Goal: Task Accomplishment & Management: Manage account settings

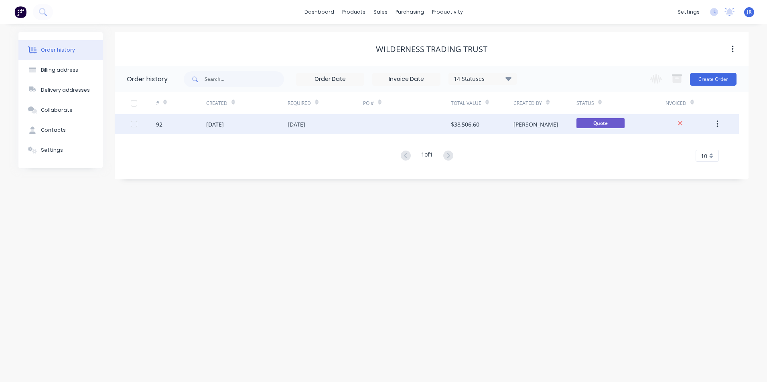
click at [436, 124] on div at bounding box center [407, 124] width 88 height 20
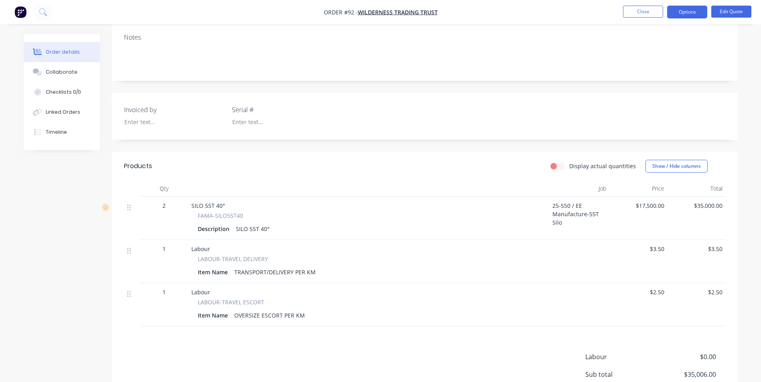
scroll to position [191, 0]
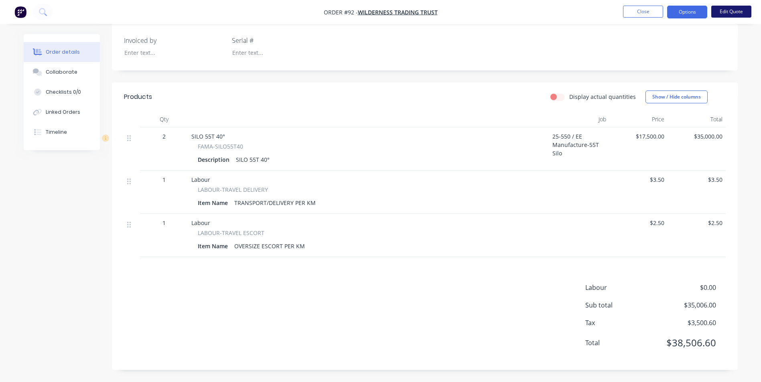
click at [726, 14] on button "Edit Quote" at bounding box center [731, 12] width 40 height 12
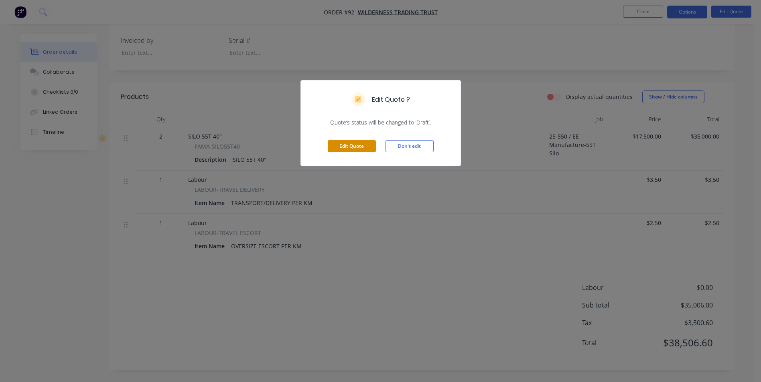
click at [356, 149] on button "Edit Quote" at bounding box center [352, 146] width 48 height 12
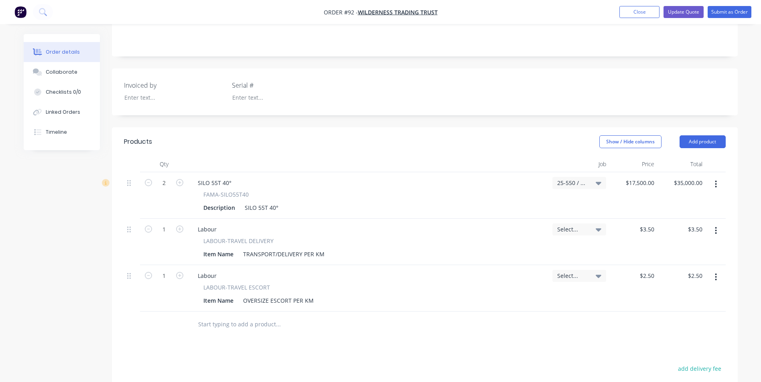
scroll to position [160, 0]
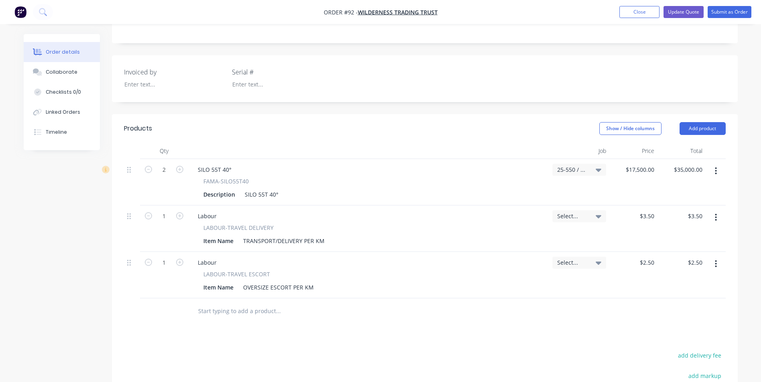
click at [716, 218] on icon "button" at bounding box center [715, 217] width 2 height 9
drag, startPoint x: 682, startPoint y: 280, endPoint x: 696, endPoint y: 277, distance: 14.3
click at [682, 281] on button "Delete" at bounding box center [687, 287] width 76 height 16
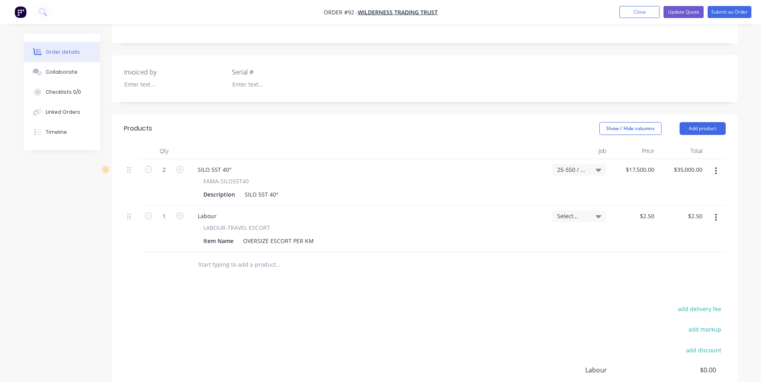
click at [719, 218] on button "button" at bounding box center [715, 217] width 19 height 14
click at [686, 284] on div "Delete" at bounding box center [687, 287] width 62 height 12
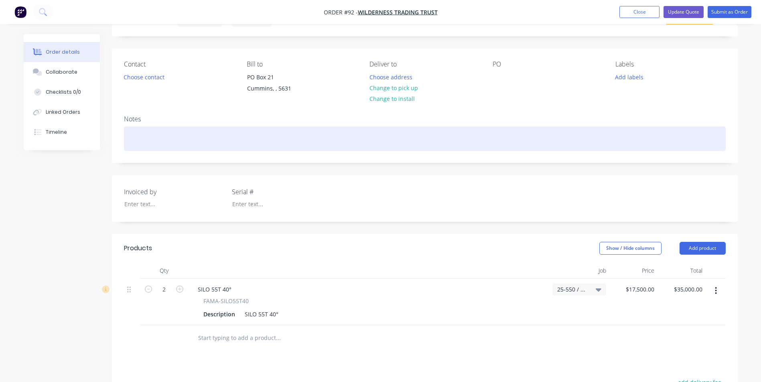
scroll to position [40, 0]
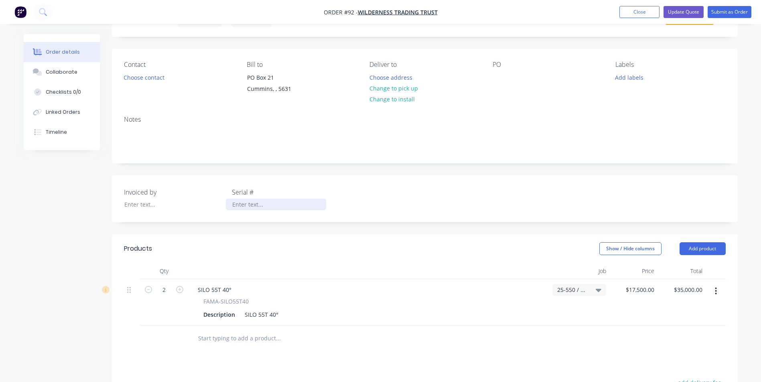
click at [252, 205] on div at bounding box center [276, 205] width 100 height 12
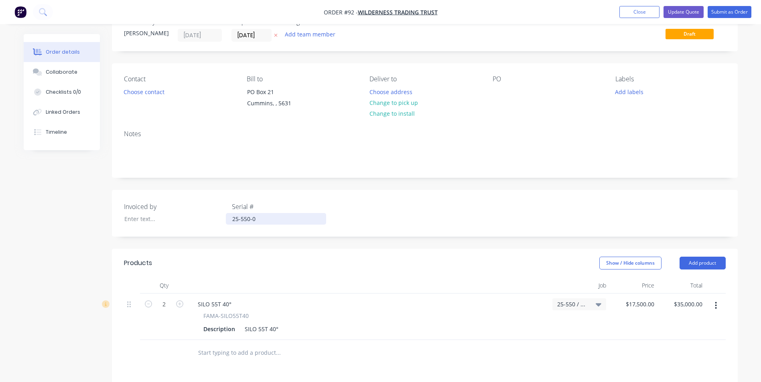
scroll to position [0, 0]
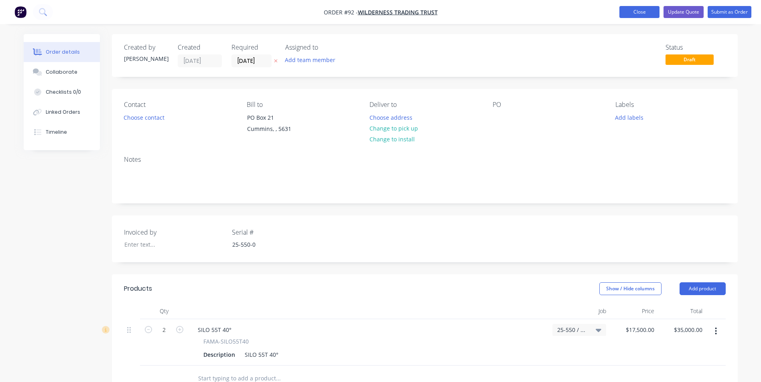
click at [636, 10] on button "Close" at bounding box center [639, 12] width 40 height 12
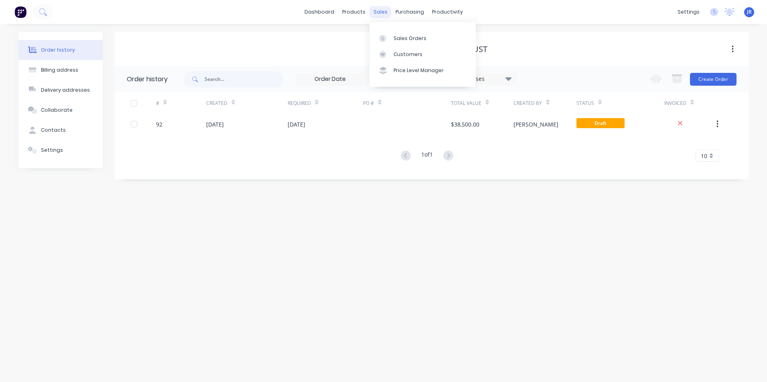
click at [380, 10] on div "sales" at bounding box center [380, 12] width 22 height 12
click at [404, 52] on div "Customers" at bounding box center [407, 54] width 29 height 7
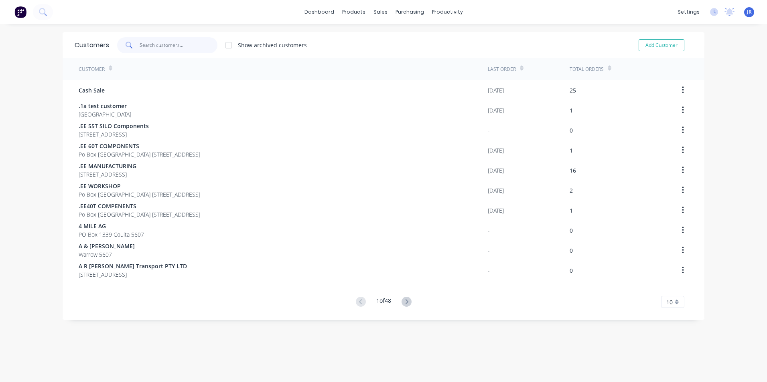
click at [195, 46] on input "text" at bounding box center [179, 45] width 78 height 16
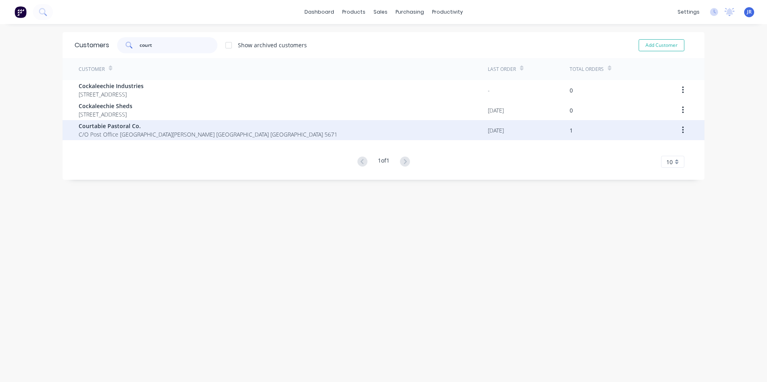
type input "court"
click at [188, 132] on span "C/O Post Office [GEOGRAPHIC_DATA][PERSON_NAME] [GEOGRAPHIC_DATA] [GEOGRAPHIC_DA…" at bounding box center [208, 134] width 259 height 8
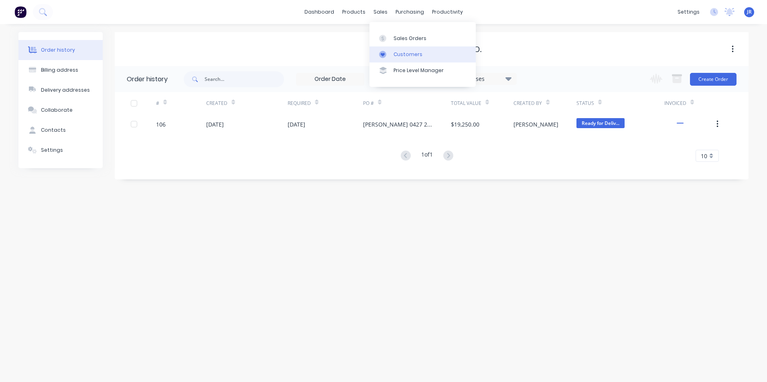
click at [396, 54] on div "Customers" at bounding box center [407, 54] width 29 height 7
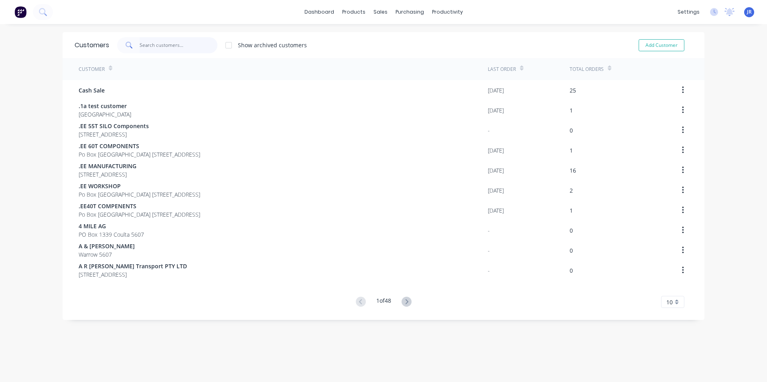
click at [170, 47] on input "text" at bounding box center [179, 45] width 78 height 16
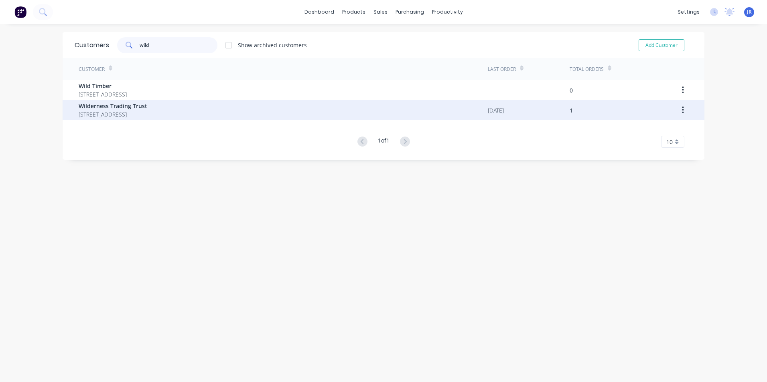
type input "wild"
click at [194, 107] on div "Wilderness Trading Trust PO Box 21 Cummins 5631" at bounding box center [283, 110] width 409 height 20
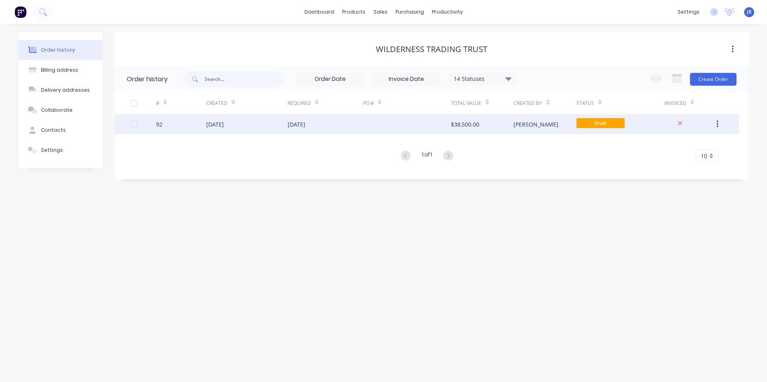
click at [281, 120] on div "[DATE]" at bounding box center [246, 124] width 81 height 20
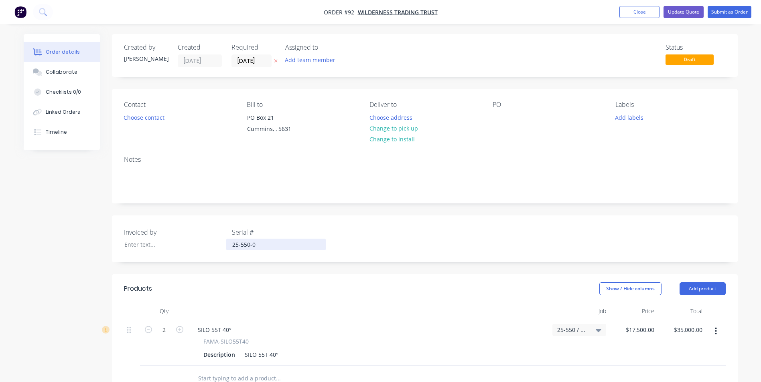
click at [260, 245] on div "25-550-0" at bounding box center [276, 245] width 100 height 12
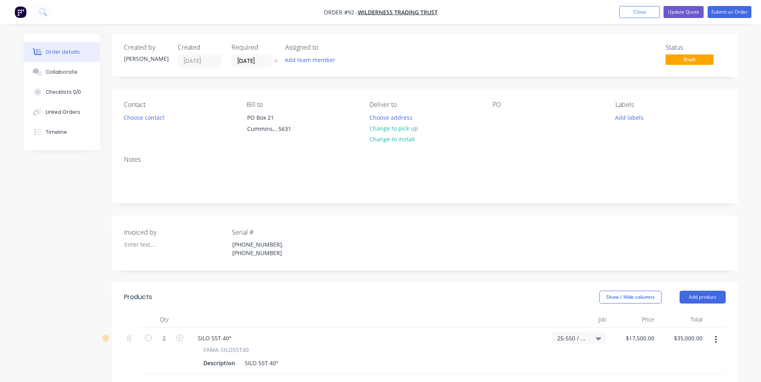
click at [249, 258] on div "Invoiced by Serial # [PHONE_NUMBER], [PHONE_NUMBER]" at bounding box center [424, 243] width 625 height 55
click at [691, 14] on button "Update Quote" at bounding box center [683, 12] width 40 height 12
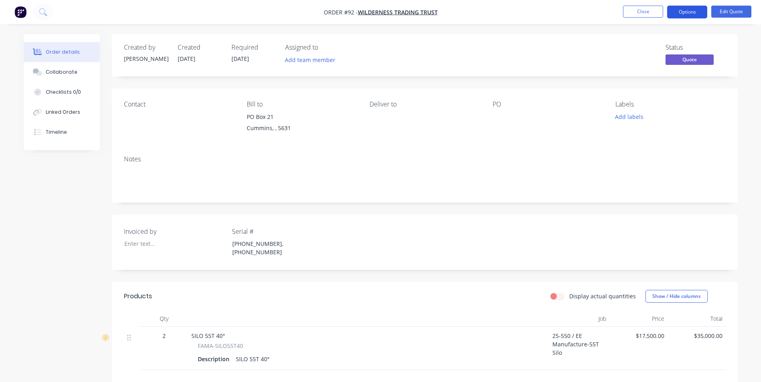
click at [698, 6] on button "Options" at bounding box center [687, 12] width 40 height 13
click at [582, 54] on div "Status Quote" at bounding box center [545, 55] width 360 height 23
click at [682, 13] on button "Options" at bounding box center [687, 12] width 40 height 13
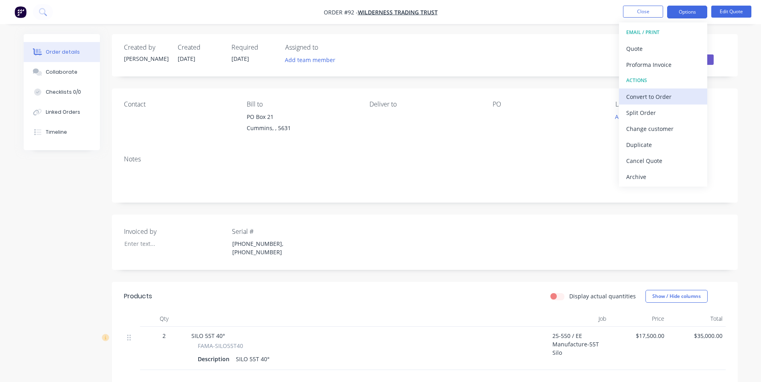
click at [676, 96] on div "Convert to Order" at bounding box center [663, 97] width 74 height 12
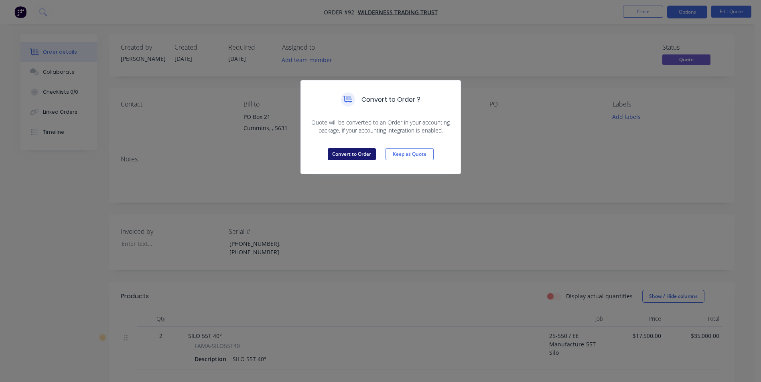
click at [359, 152] on button "Convert to Order" at bounding box center [352, 154] width 48 height 12
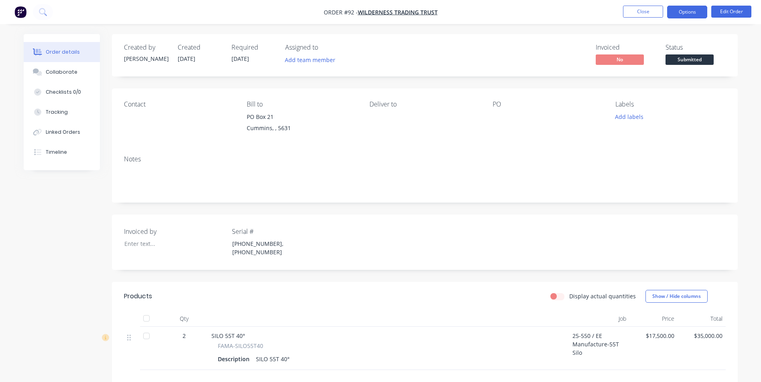
click at [682, 13] on button "Options" at bounding box center [687, 12] width 40 height 13
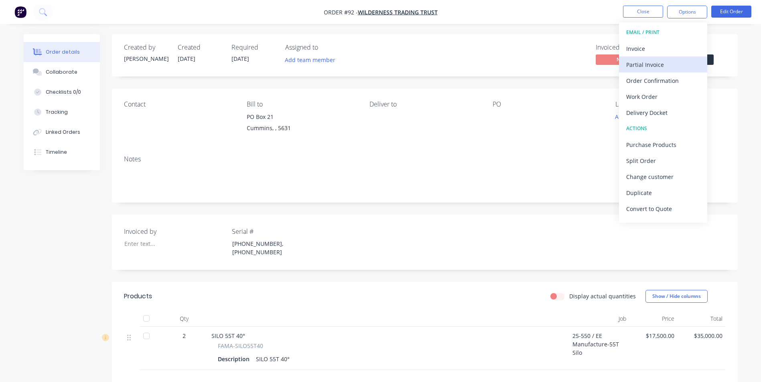
click at [667, 63] on div "Partial Invoice" at bounding box center [663, 65] width 74 height 12
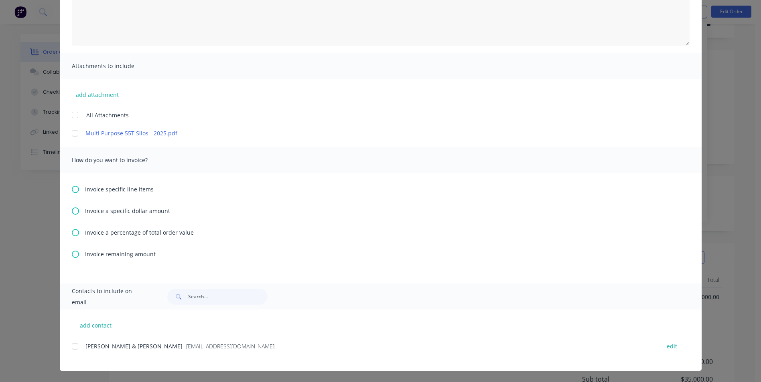
scroll to position [40, 0]
click at [71, 346] on div at bounding box center [75, 347] width 16 height 16
click at [73, 232] on icon at bounding box center [75, 232] width 7 height 7
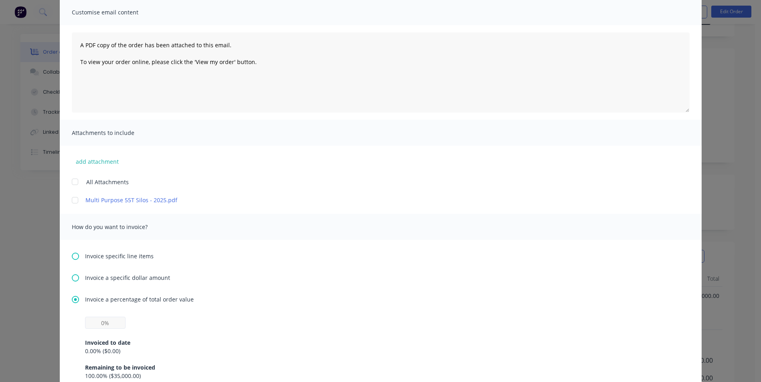
scroll to position [80, 0]
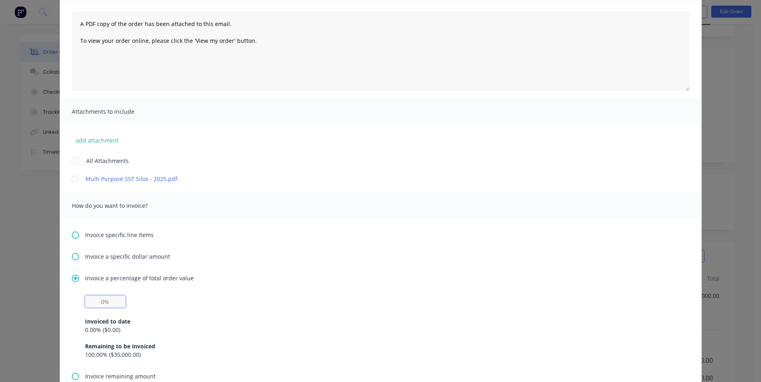
click at [97, 304] on input "text" at bounding box center [105, 302] width 40 height 12
type input "30%"
click at [133, 331] on div "0.00 % ( $0.00 )" at bounding box center [380, 330] width 591 height 8
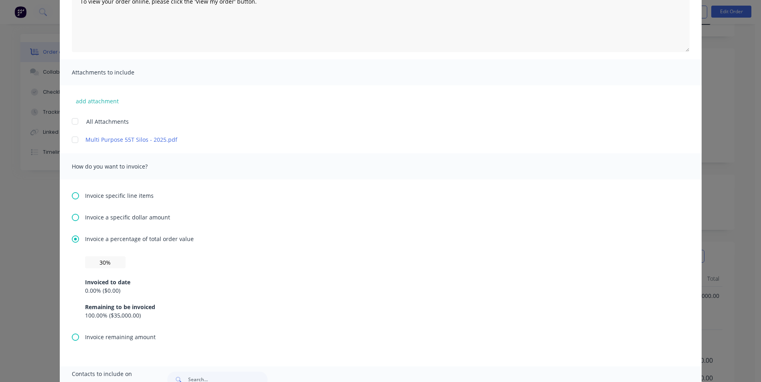
scroll to position [120, 0]
click at [162, 314] on div "100.00 % ( $35,000.00 )" at bounding box center [380, 315] width 591 height 8
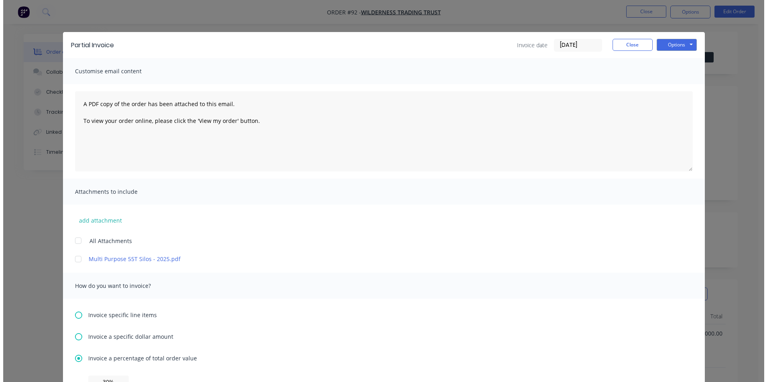
scroll to position [0, 0]
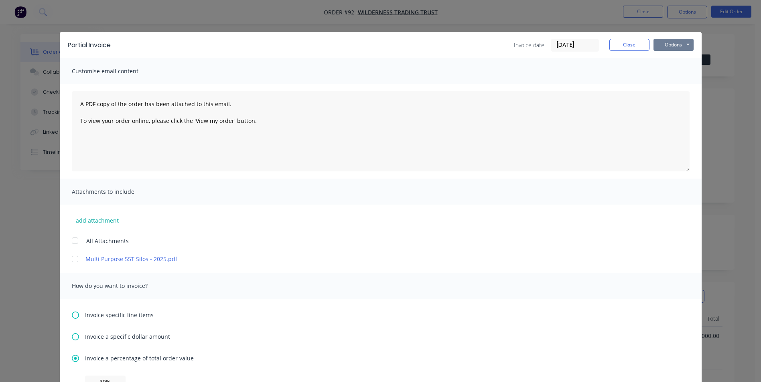
click at [671, 46] on button "Options" at bounding box center [673, 45] width 40 height 12
click at [682, 82] on button "Email" at bounding box center [678, 85] width 51 height 13
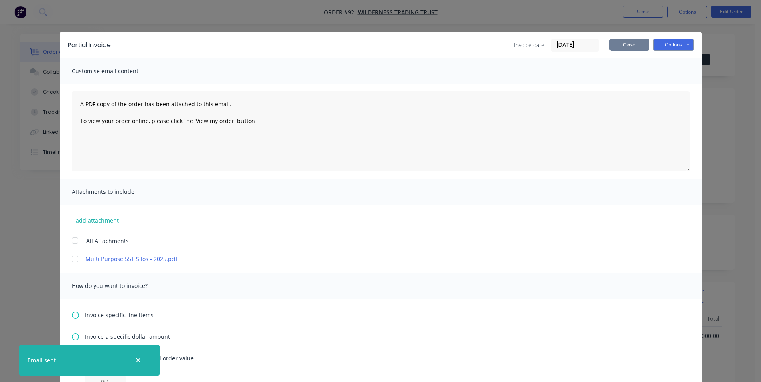
click at [630, 42] on button "Close" at bounding box center [629, 45] width 40 height 12
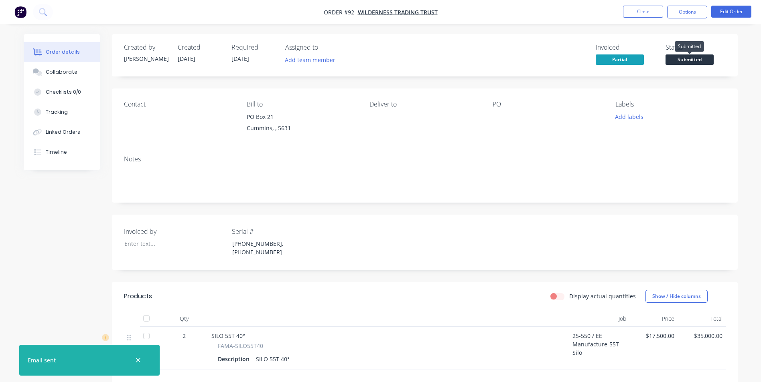
click at [696, 59] on span "Submitted" at bounding box center [689, 60] width 48 height 10
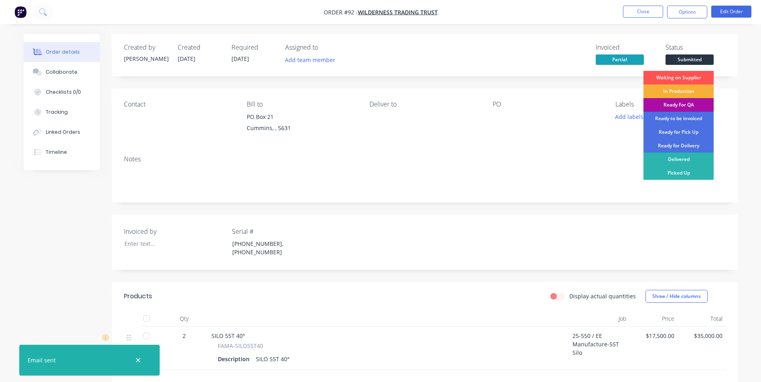
click at [688, 145] on div "Ready for Delivery" at bounding box center [678, 146] width 70 height 14
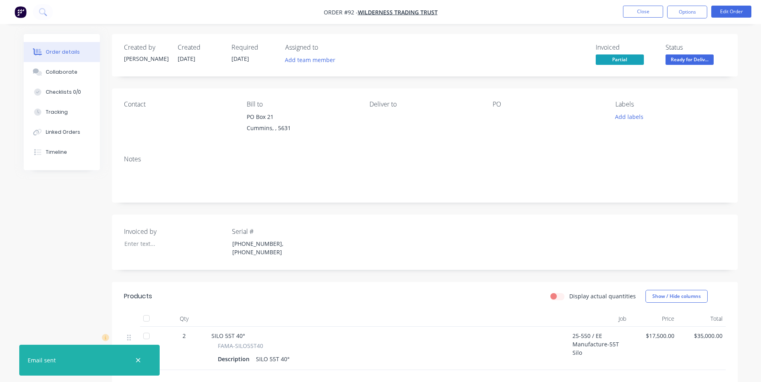
click at [497, 16] on nav "Order #92 - Wilderness Trading Trust Close Options Edit Order" at bounding box center [380, 12] width 761 height 24
click at [635, 10] on button "Close" at bounding box center [643, 12] width 40 height 12
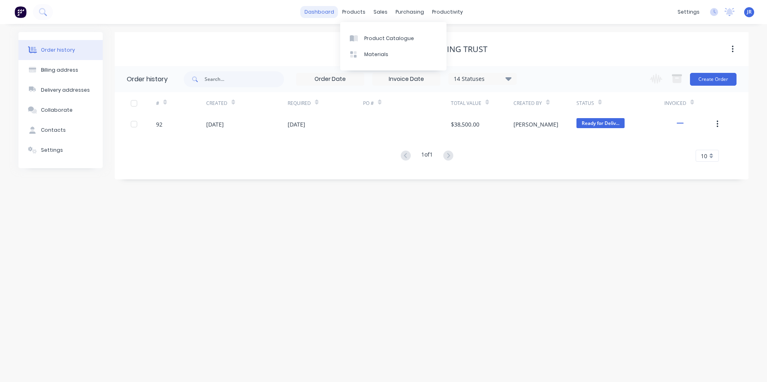
click at [323, 11] on link "dashboard" at bounding box center [319, 12] width 38 height 12
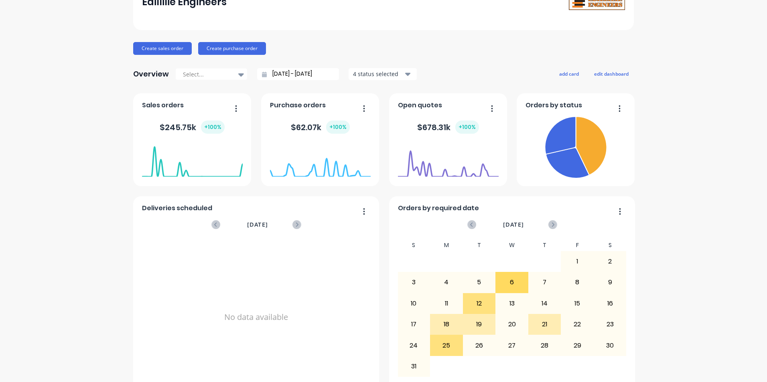
scroll to position [76, 0]
